Goal: Check status: Check status

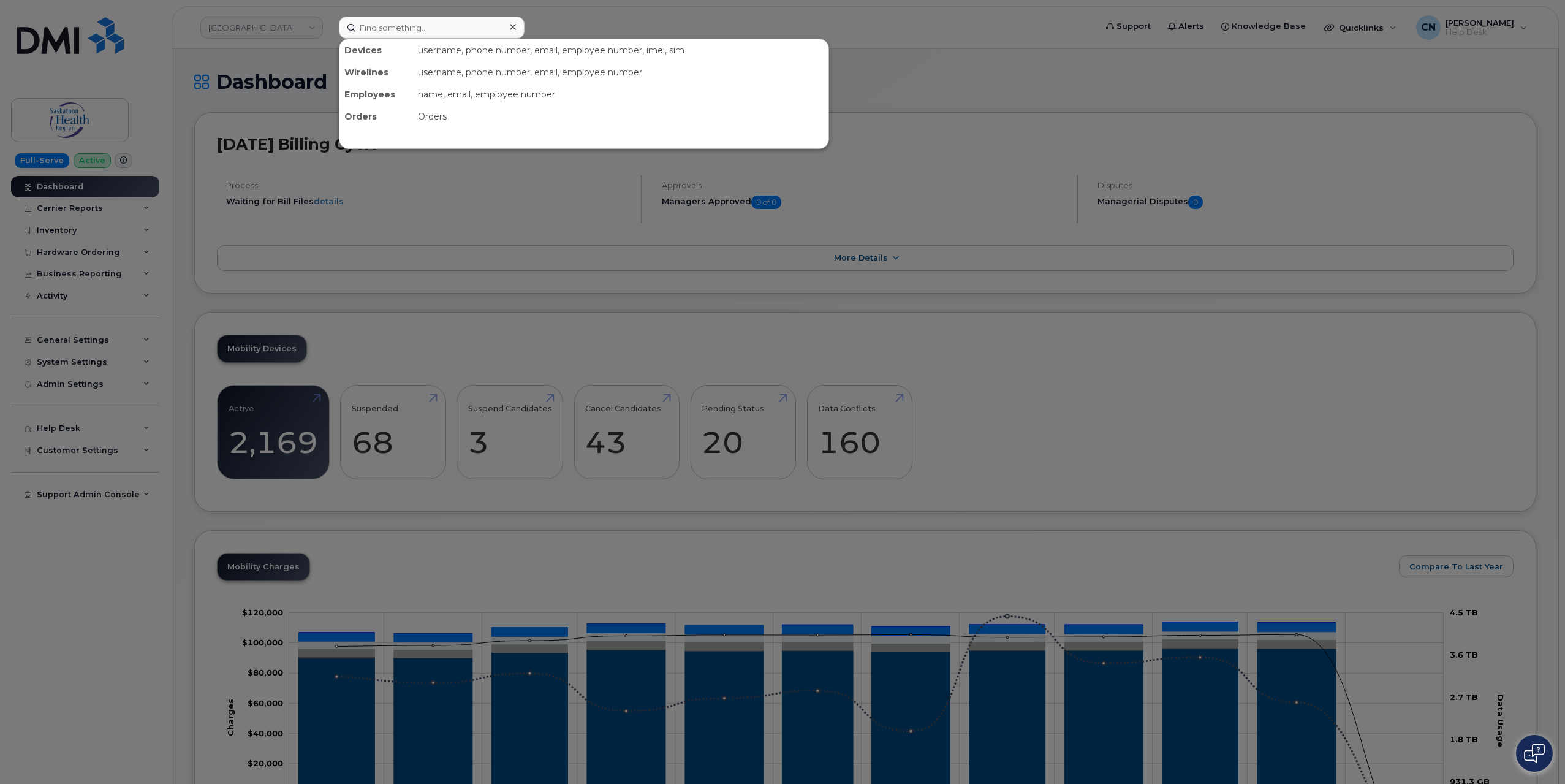
click at [425, 28] on input at bounding box center [432, 27] width 186 height 22
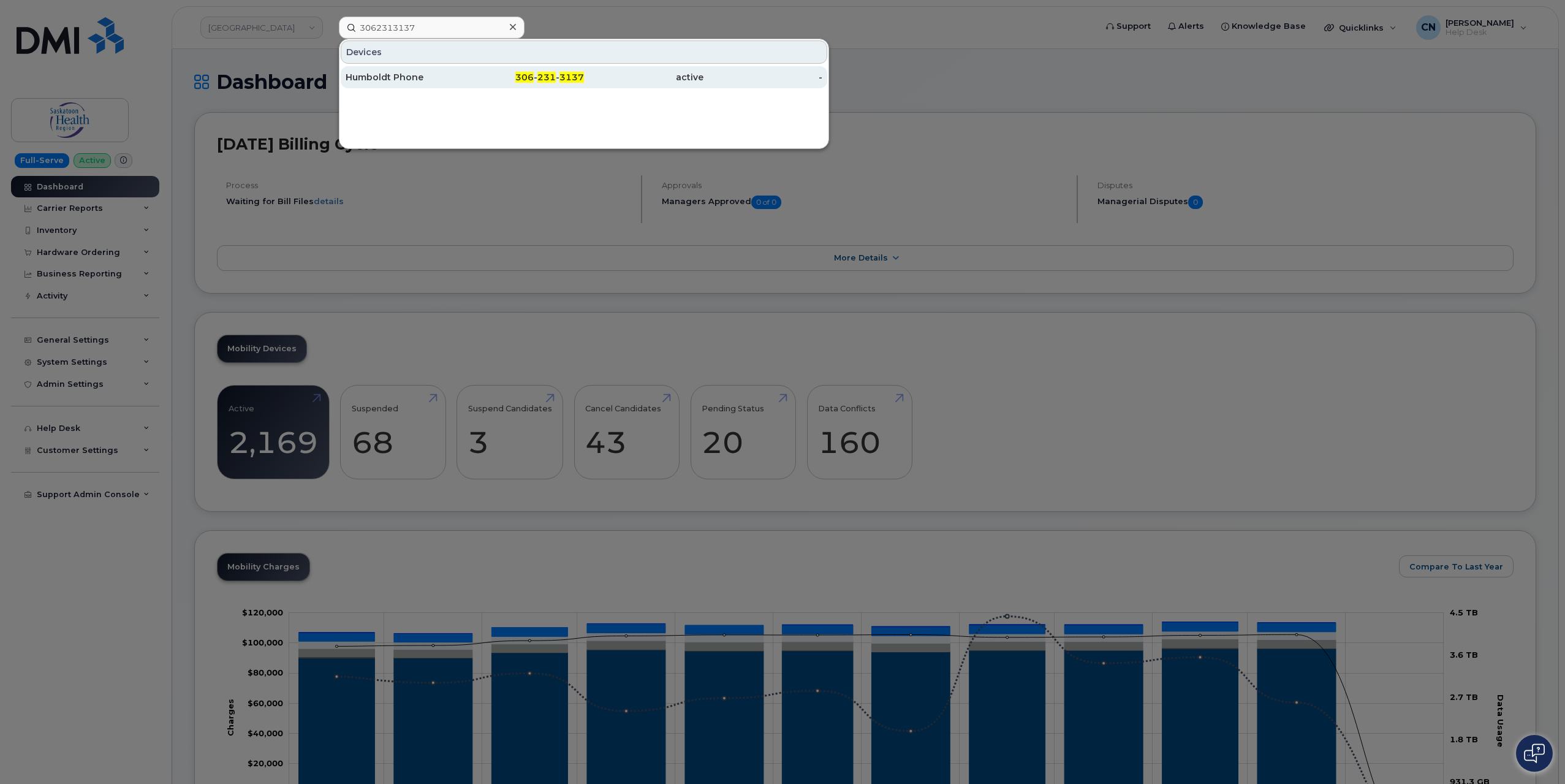
type input "3062313137"
click at [420, 78] on div "Humboldt Phone" at bounding box center [405, 77] width 120 height 12
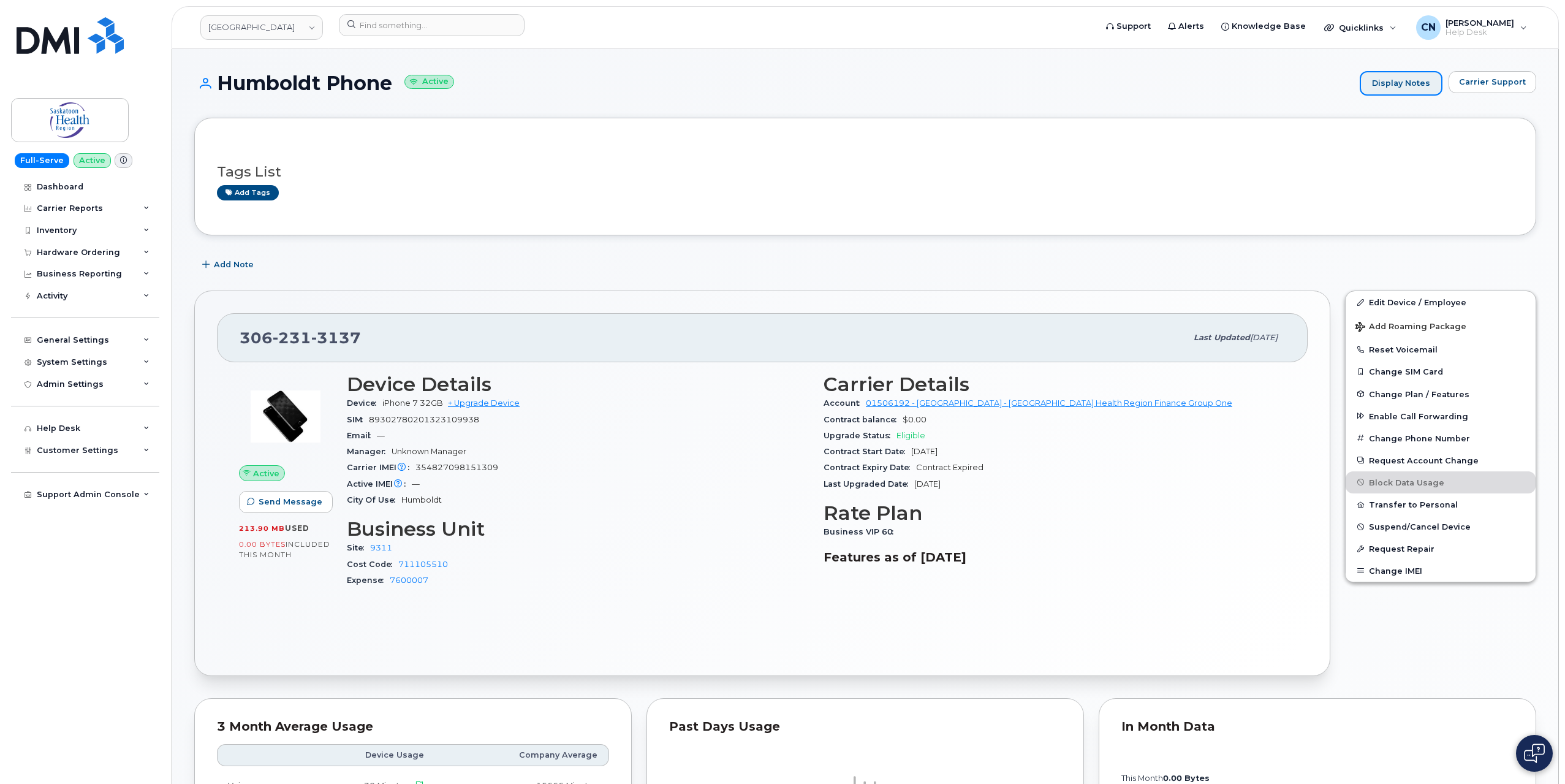
click at [1392, 90] on link "Display Notes" at bounding box center [1401, 83] width 83 height 24
